Goal: Task Accomplishment & Management: Manage account settings

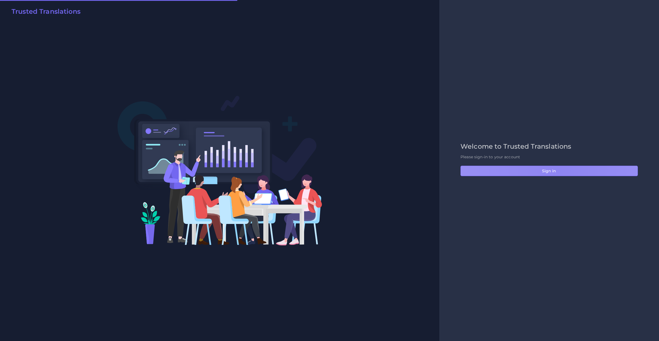
click at [557, 173] on button "Sign in" at bounding box center [548, 170] width 177 height 10
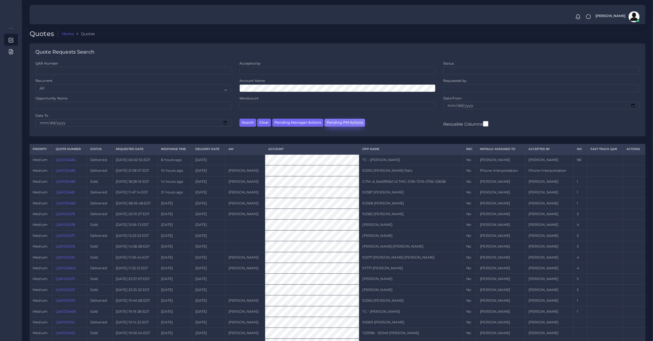
click at [341, 122] on button "Pending PM Actions" at bounding box center [345, 123] width 41 height 8
select select "awaiting_acceptance"
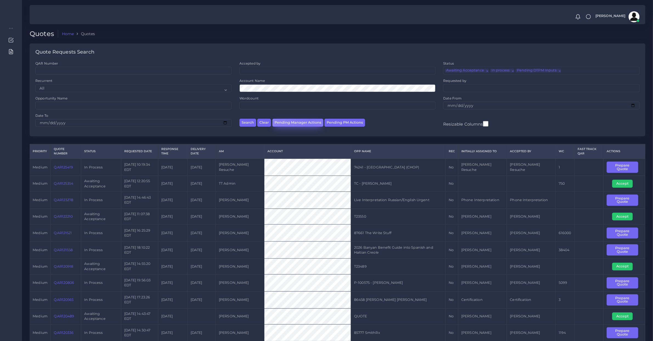
click at [309, 120] on button "Pending Manager Actions" at bounding box center [298, 123] width 51 height 8
select select "awaiting_manager_initial_review"
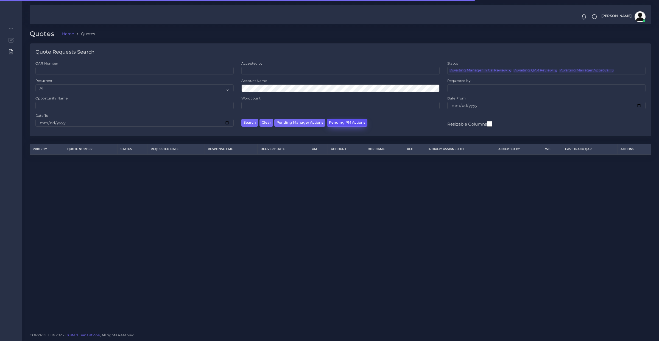
click at [331, 119] on button "Pending PM Actions" at bounding box center [347, 123] width 41 height 8
select select "awaiting_acceptance"
